Goal: Task Accomplishment & Management: Complete application form

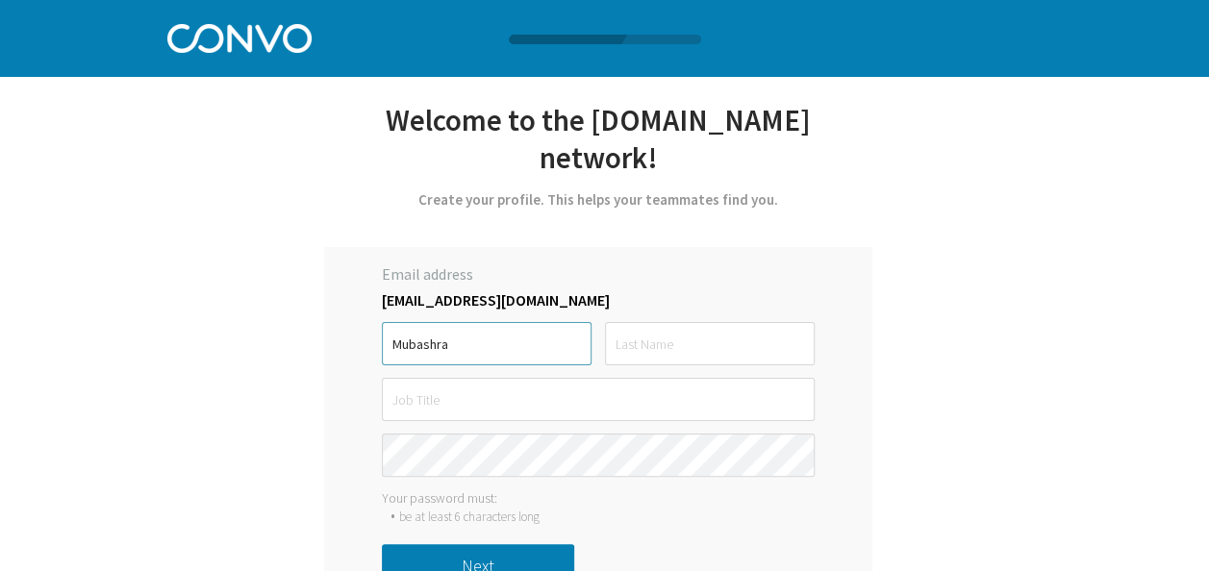
type input "Mubashra"
click at [637, 322] on input "text" at bounding box center [710, 343] width 210 height 43
type input "Qaiser"
click at [519, 378] on input "text" at bounding box center [598, 399] width 433 height 43
type input "HRT _ 1B"
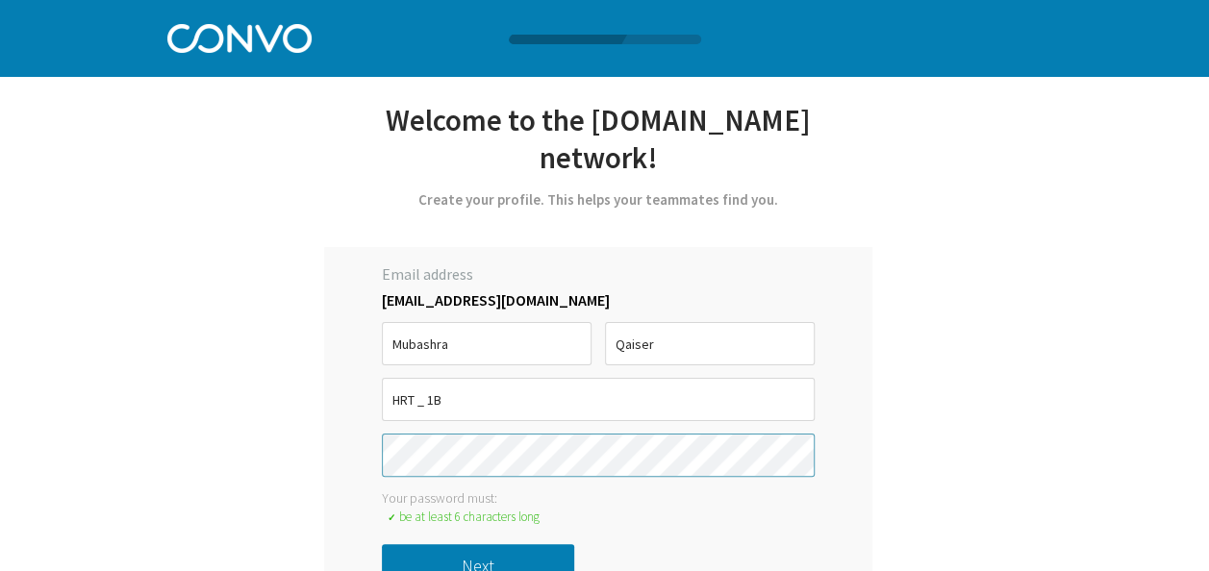
click at [508, 520] on div "Email address wts114_mubashra@soar.edu.pk Mubashra Qaiser HRT _ 1B must be at l…" at bounding box center [598, 431] width 548 height 369
click at [508, 544] on button "Next" at bounding box center [478, 565] width 192 height 43
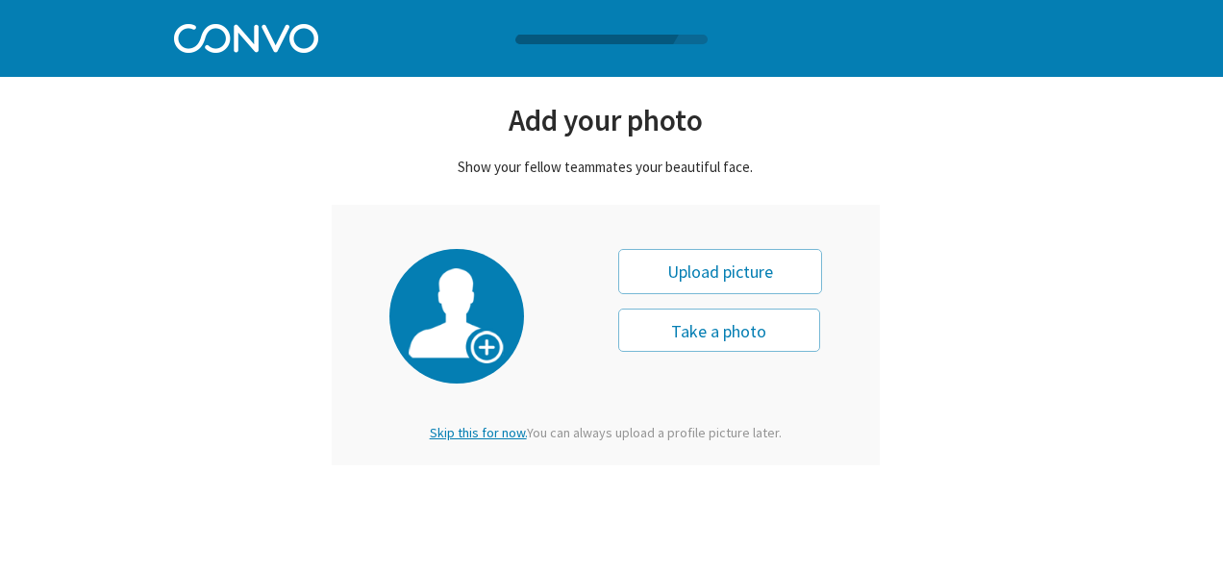
click at [500, 428] on span "Skip this for now." at bounding box center [478, 432] width 97 height 17
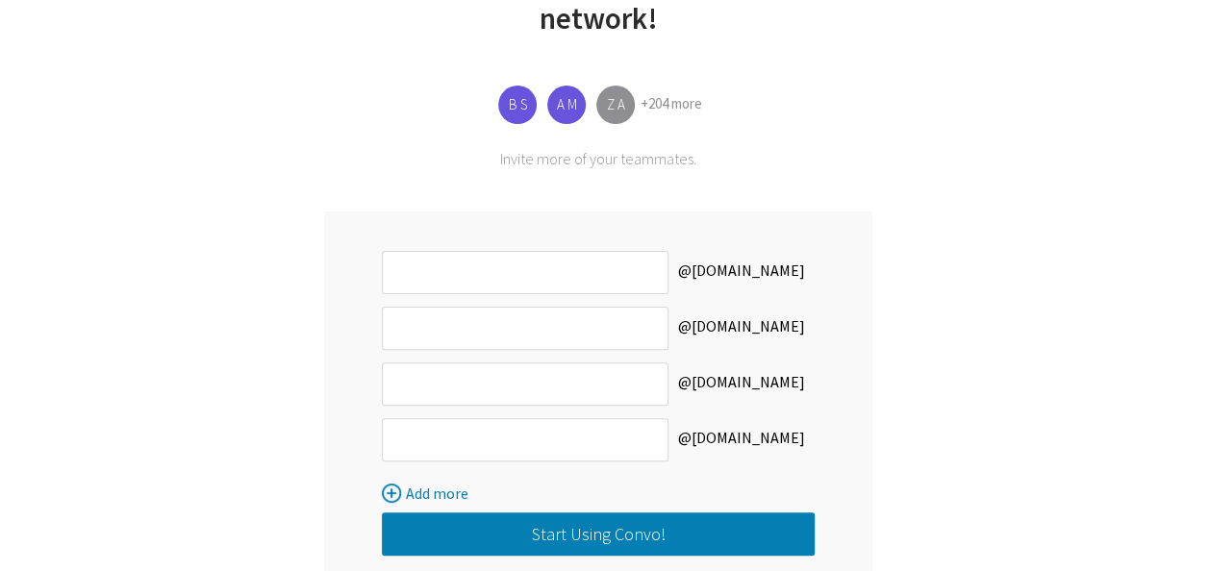
scroll to position [209, 0]
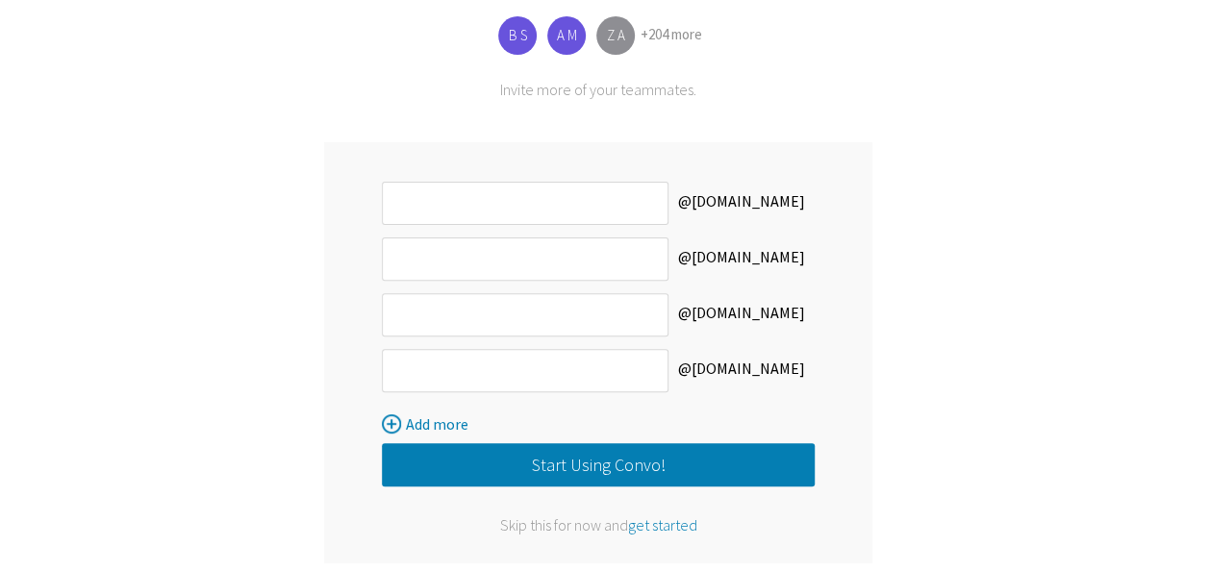
click at [687, 516] on span "get started" at bounding box center [662, 525] width 69 height 19
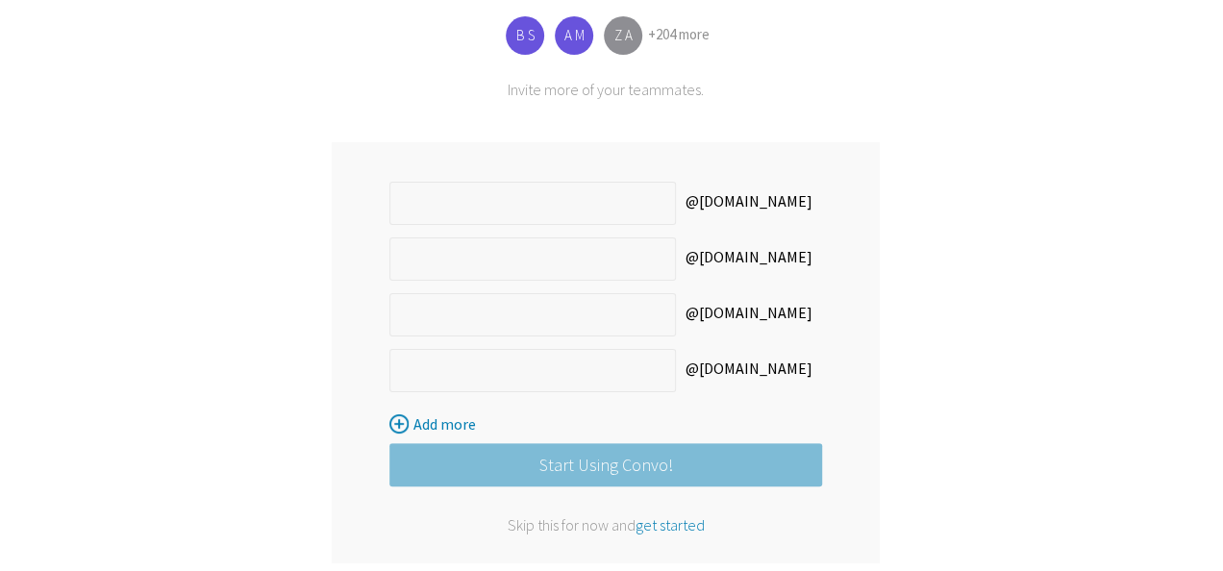
scroll to position [0, 0]
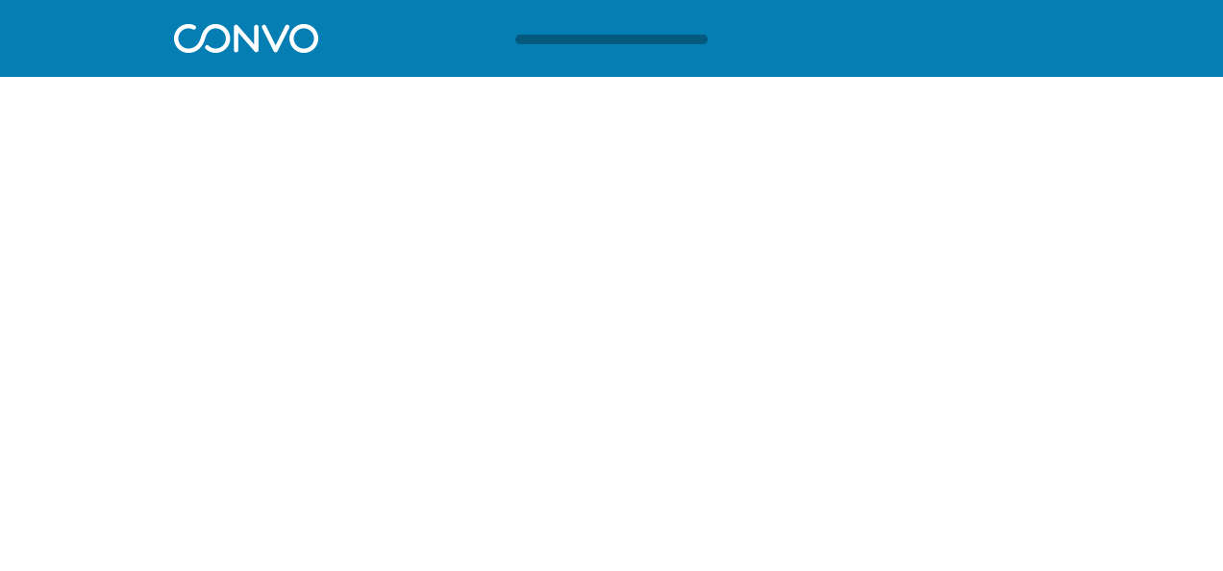
drag, startPoint x: 1222, startPoint y: 182, endPoint x: 1219, endPoint y: 269, distance: 87.6
click at [1219, 93] on html "Log in Pricing Security Apps Contact Sales Careers 1 1 1 Let’s get started with…" at bounding box center [611, 46] width 1223 height 93
click at [363, 93] on html "Log in Pricing Security Apps Contact Sales Careers 1 1 1 Let’s get started with…" at bounding box center [611, 46] width 1223 height 93
